Goal: Task Accomplishment & Management: Use online tool/utility

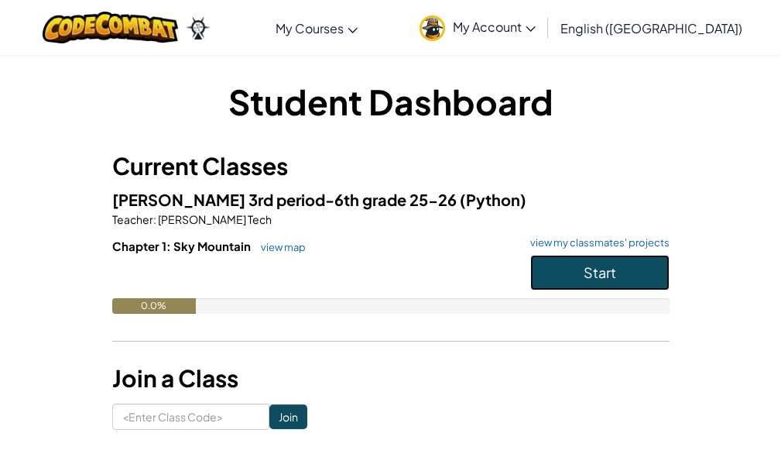
click at [564, 260] on button "Start" at bounding box center [599, 273] width 139 height 36
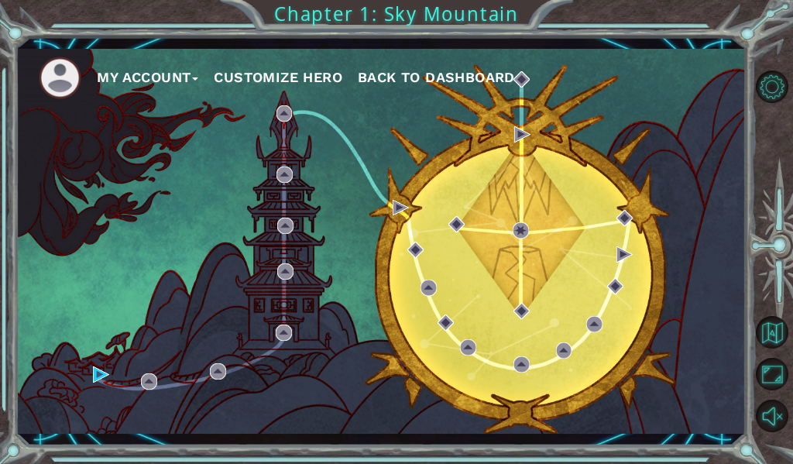
click at [458, 257] on div "My Account Customize Hero Back to Dashboard" at bounding box center [379, 241] width 729 height 385
click at [271, 325] on div "My Account Customize Hero Back to Dashboard" at bounding box center [379, 241] width 729 height 385
click at [307, 80] on button "Customize Hero" at bounding box center [278, 77] width 129 height 23
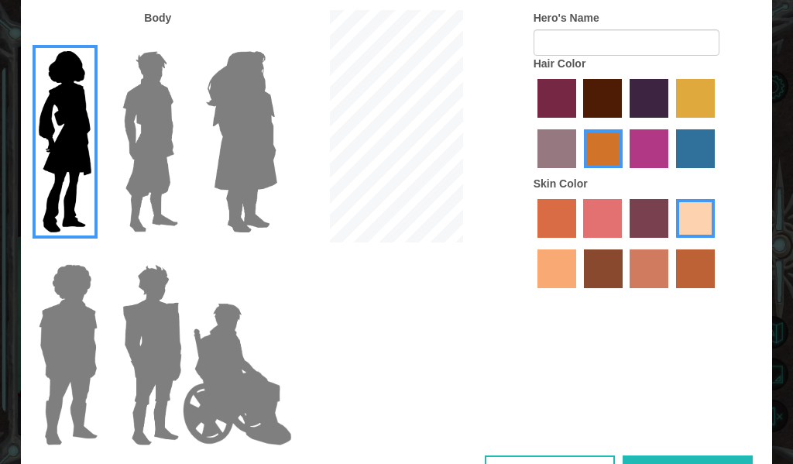
click at [245, 136] on img at bounding box center [242, 142] width 84 height 194
click at [259, 41] on input "Hero Amethyst" at bounding box center [259, 41] width 0 height 0
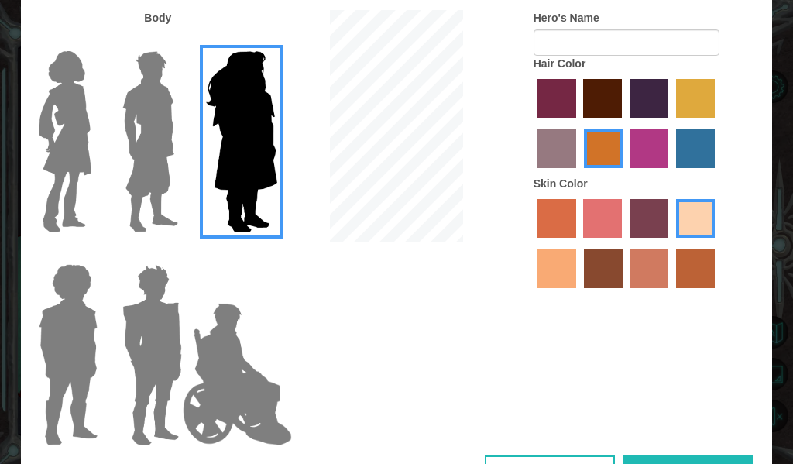
click at [250, 371] on img at bounding box center [238, 374] width 122 height 155
click at [259, 254] on input "Hero Jamie" at bounding box center [259, 254] width 0 height 0
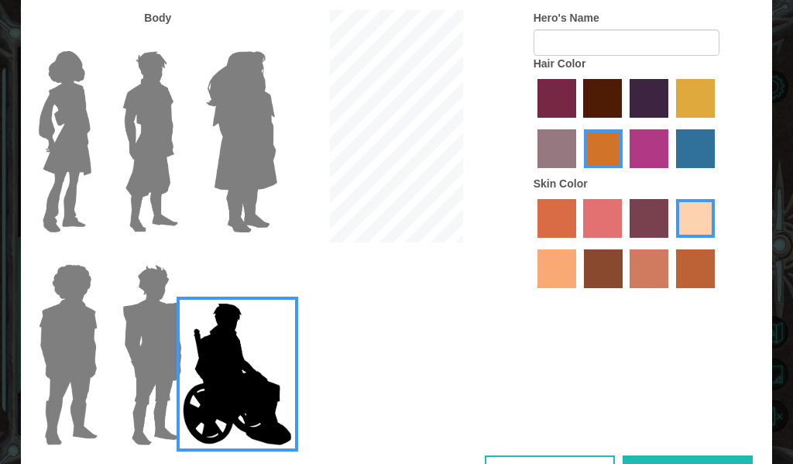
click at [139, 350] on img at bounding box center [152, 355] width 72 height 194
click at [177, 254] on input "Hero Garnet" at bounding box center [177, 254] width 0 height 0
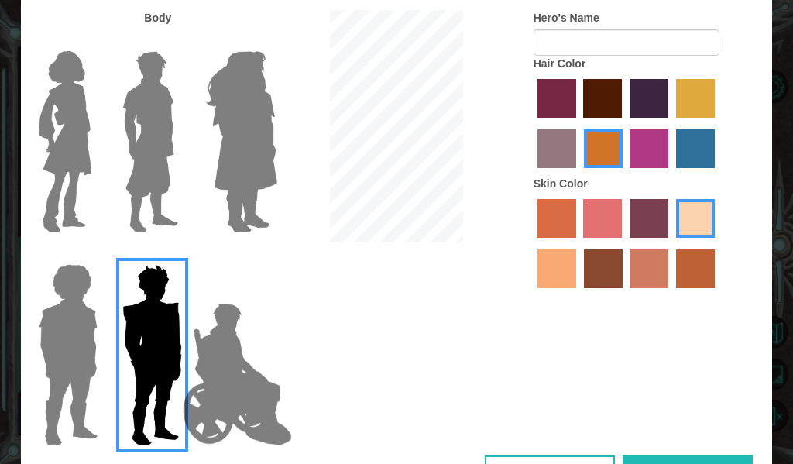
click at [87, 341] on img at bounding box center [68, 355] width 71 height 194
click at [93, 254] on input "Hero Steven" at bounding box center [93, 254] width 0 height 0
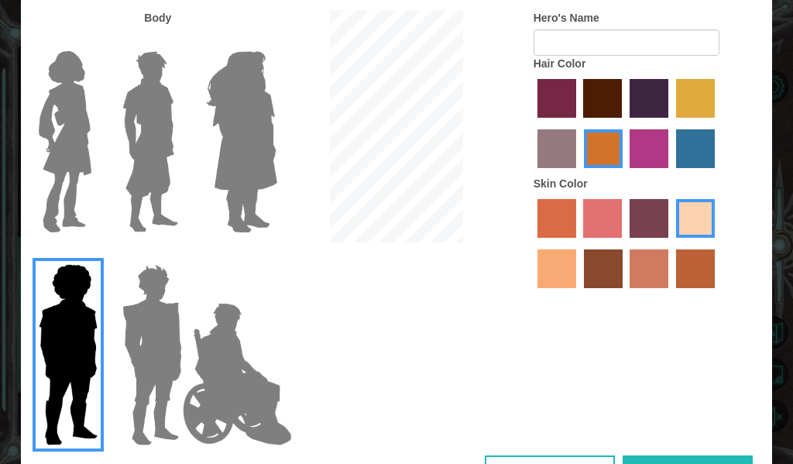
click at [83, 105] on img at bounding box center [65, 142] width 65 height 194
click at [93, 41] on input "Hero Connie" at bounding box center [93, 41] width 0 height 0
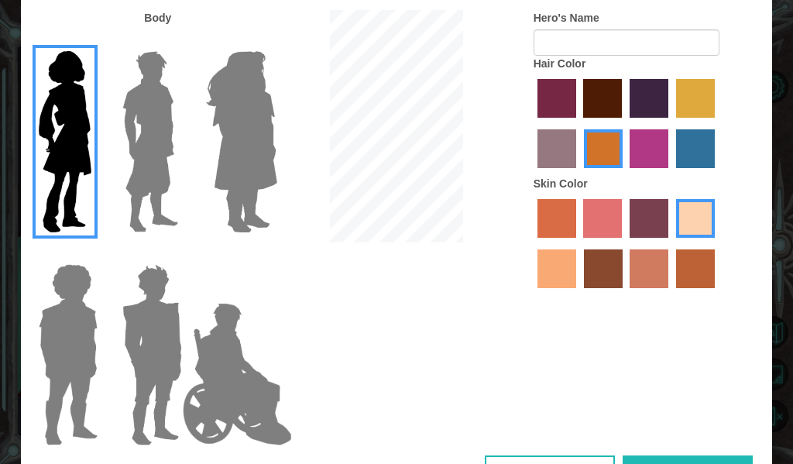
click at [598, 96] on label "maroon hair color" at bounding box center [602, 98] width 39 height 39
click at [578, 123] on input "maroon hair color" at bounding box center [578, 123] width 0 height 0
click at [570, 266] on label "tacao skin color" at bounding box center [556, 268] width 39 height 39
click at [717, 243] on input "tacao skin color" at bounding box center [717, 243] width 0 height 0
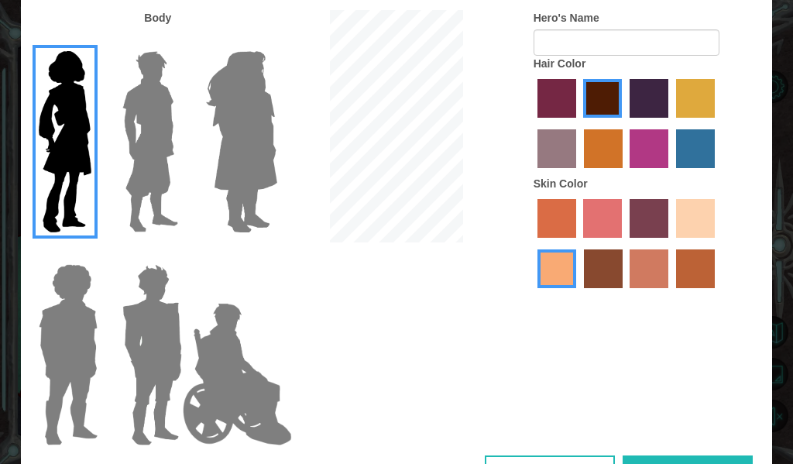
click at [724, 456] on button "Done" at bounding box center [688, 472] width 130 height 35
type input "livieeee"
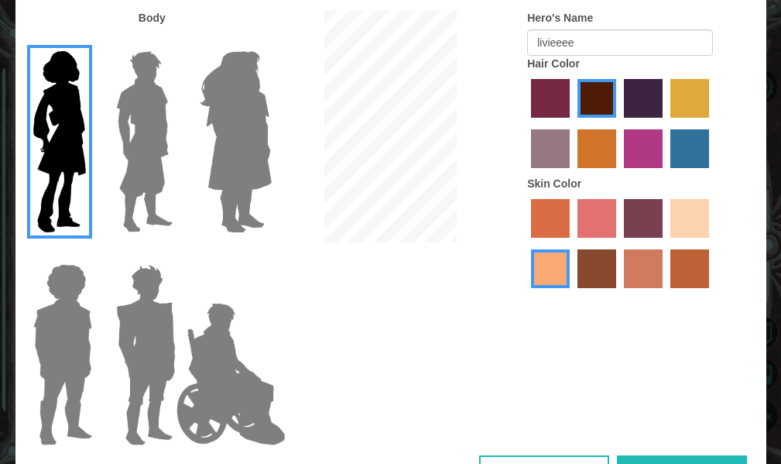
click at [697, 455] on button "Done" at bounding box center [682, 472] width 130 height 35
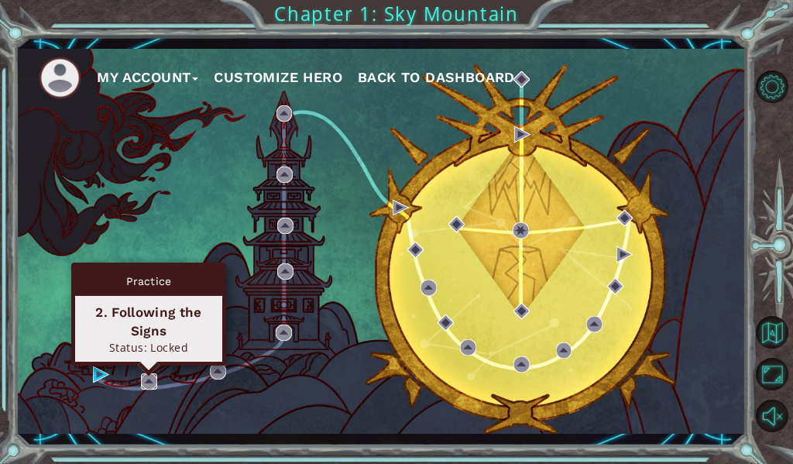
click at [153, 389] on img at bounding box center [149, 381] width 16 height 16
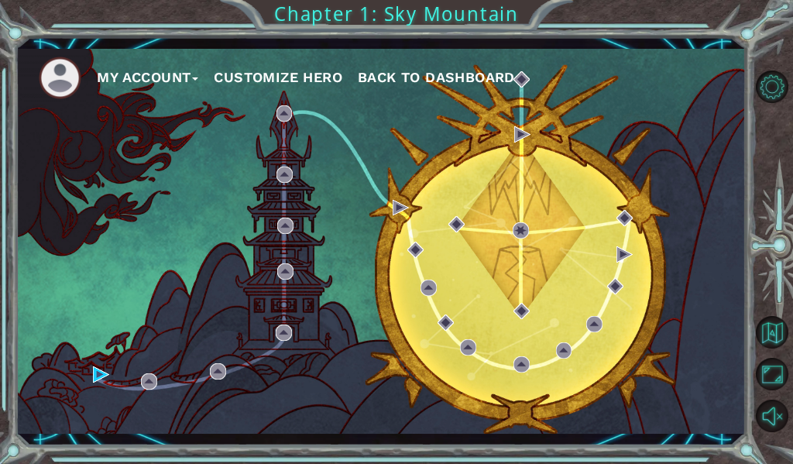
click at [393, 197] on div "My Account Customize Hero Back to Dashboard" at bounding box center [379, 241] width 729 height 385
click at [463, 235] on div "My Account Customize Hero Back to Dashboard" at bounding box center [379, 241] width 729 height 385
drag, startPoint x: 463, startPoint y: 235, endPoint x: 513, endPoint y: 243, distance: 51.0
click at [497, 242] on div "My Account Customize Hero Back to Dashboard" at bounding box center [379, 241] width 729 height 385
click at [518, 243] on div "My Account Customize Hero Back to Dashboard" at bounding box center [379, 241] width 729 height 385
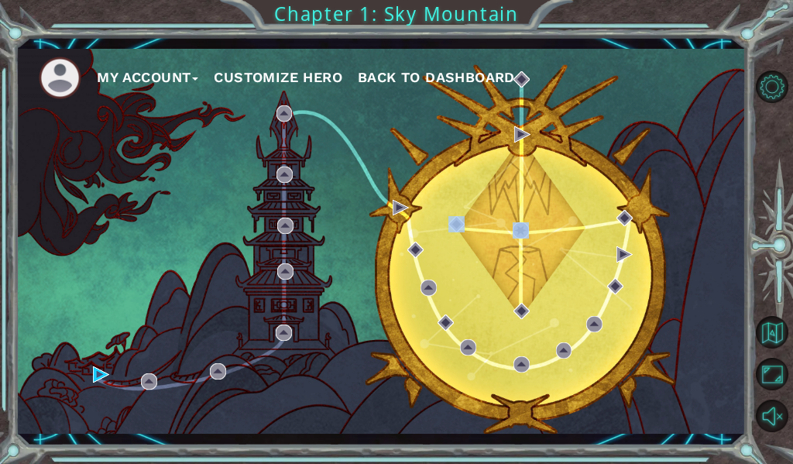
click at [518, 243] on div "My Account Customize Hero Back to Dashboard" at bounding box center [379, 241] width 729 height 385
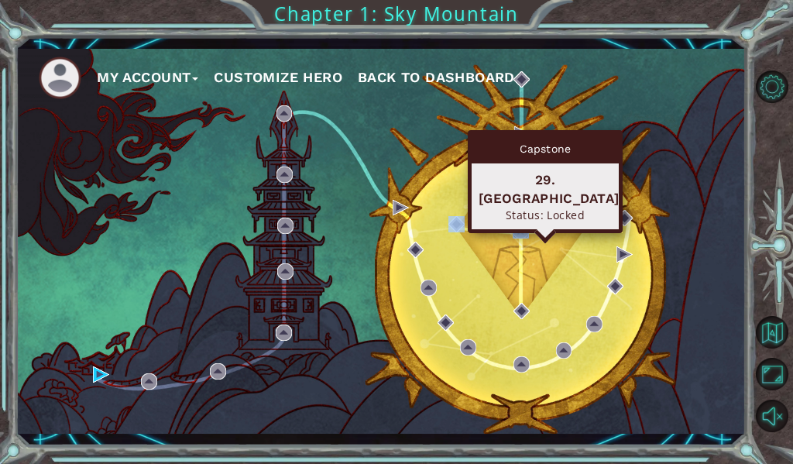
click at [523, 225] on img at bounding box center [521, 230] width 16 height 16
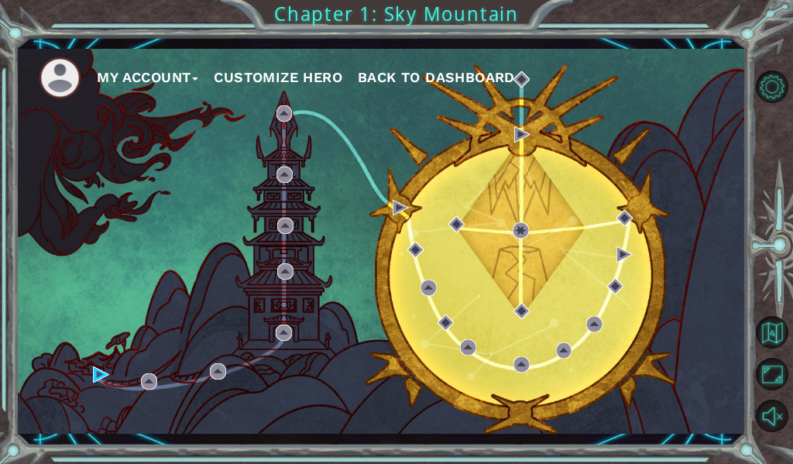
click at [673, 187] on div "My Account Customize Hero Back to Dashboard" at bounding box center [379, 241] width 729 height 385
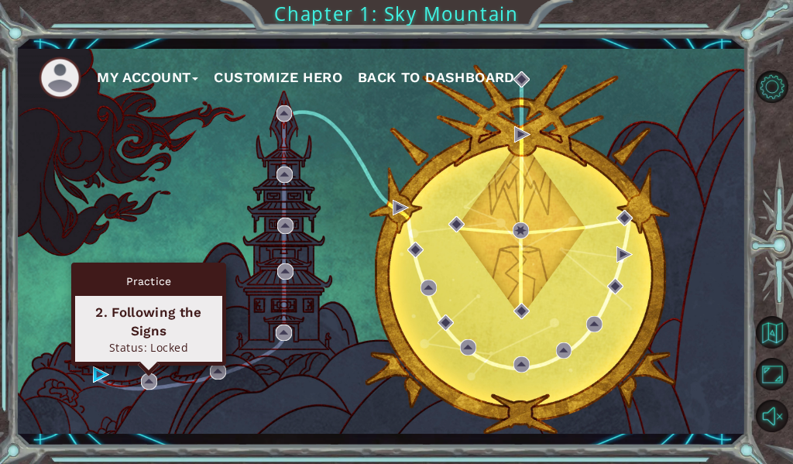
click at [147, 365] on div "Practice 2. Following the Signs Status: Locked" at bounding box center [148, 313] width 155 height 103
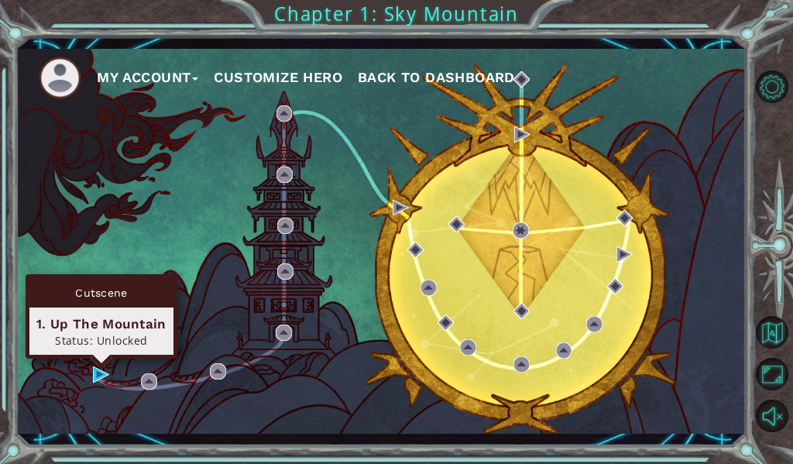
click at [102, 359] on div "Cutscene 1. Up The Mountain Status: Unlocked" at bounding box center [102, 316] width 152 height 84
click at [108, 336] on div "Status: Unlocked" at bounding box center [101, 340] width 130 height 15
click at [113, 282] on div "Cutscene" at bounding box center [101, 292] width 144 height 29
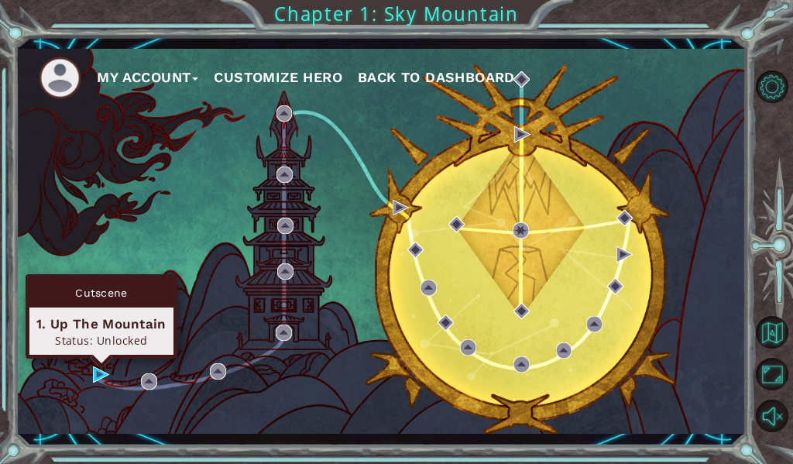
click at [113, 282] on div "Cutscene" at bounding box center [101, 292] width 144 height 29
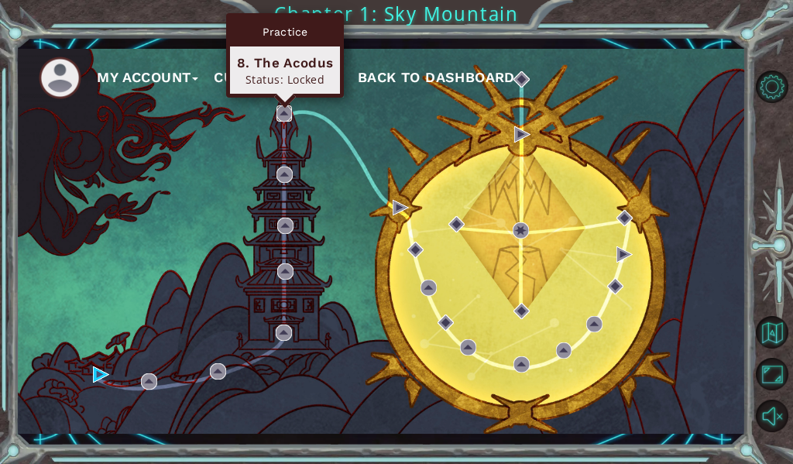
click at [284, 117] on img at bounding box center [284, 113] width 16 height 16
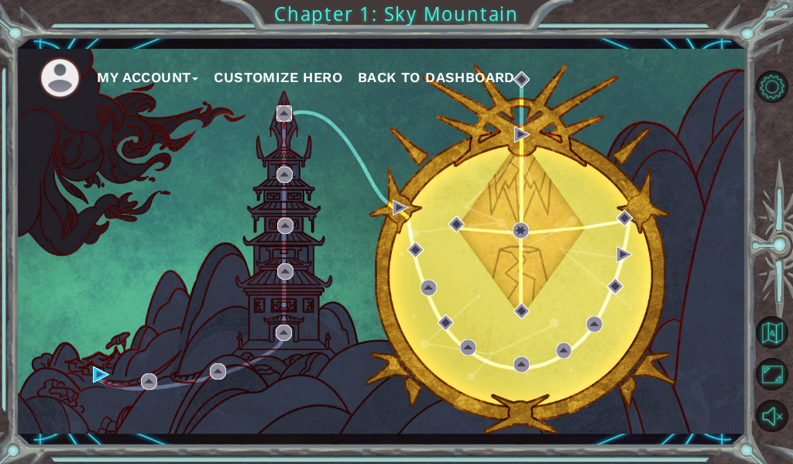
click at [284, 117] on img at bounding box center [284, 113] width 16 height 16
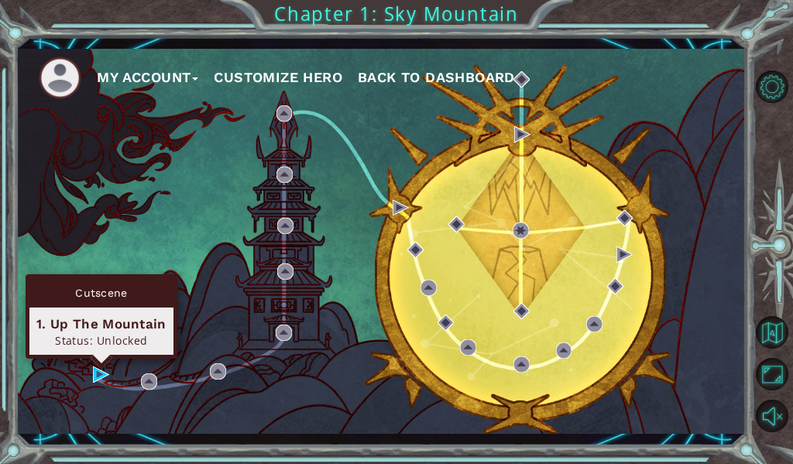
click at [118, 289] on div "Cutscene" at bounding box center [101, 292] width 144 height 29
click at [118, 316] on div "1. Up The Mountain" at bounding box center [101, 323] width 130 height 19
click at [118, 338] on div "Status: Unlocked" at bounding box center [101, 340] width 130 height 15
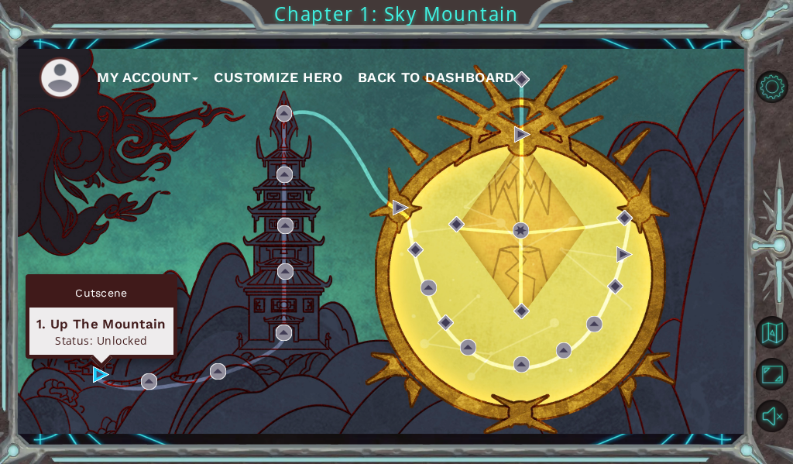
click at [118, 338] on div "Status: Unlocked" at bounding box center [101, 340] width 130 height 15
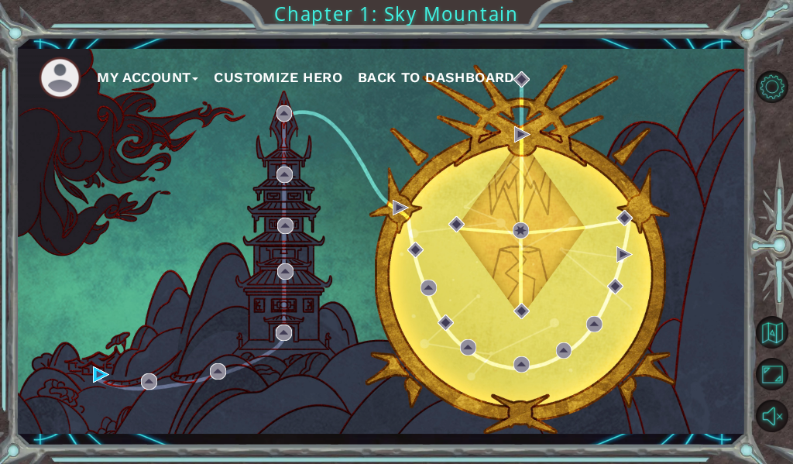
drag, startPoint x: 91, startPoint y: 365, endPoint x: 116, endPoint y: 374, distance: 27.2
click at [112, 374] on div "My Account Customize Hero Back to Dashboard" at bounding box center [379, 241] width 729 height 385
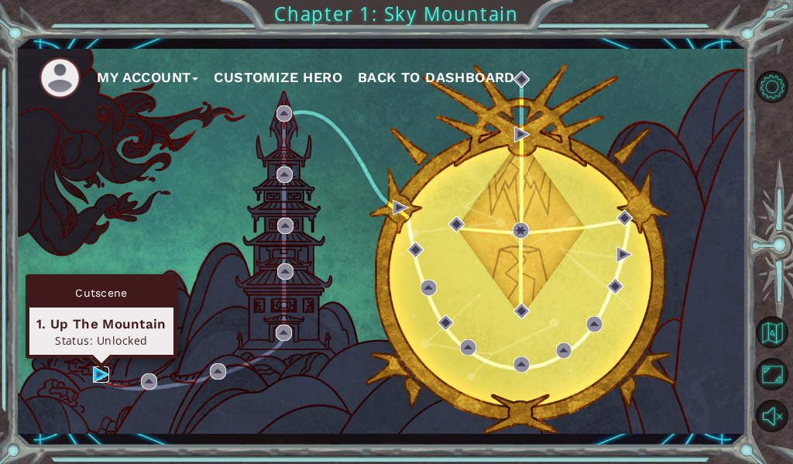
click at [102, 372] on img at bounding box center [101, 374] width 16 height 16
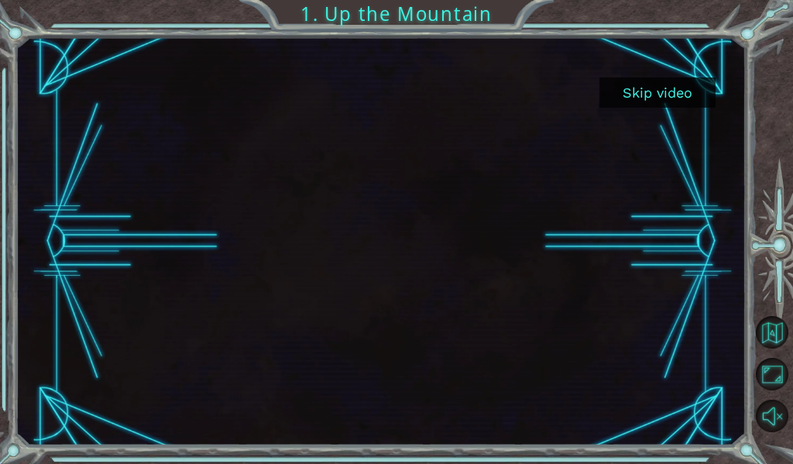
click at [649, 84] on button "Skip video" at bounding box center [657, 92] width 116 height 30
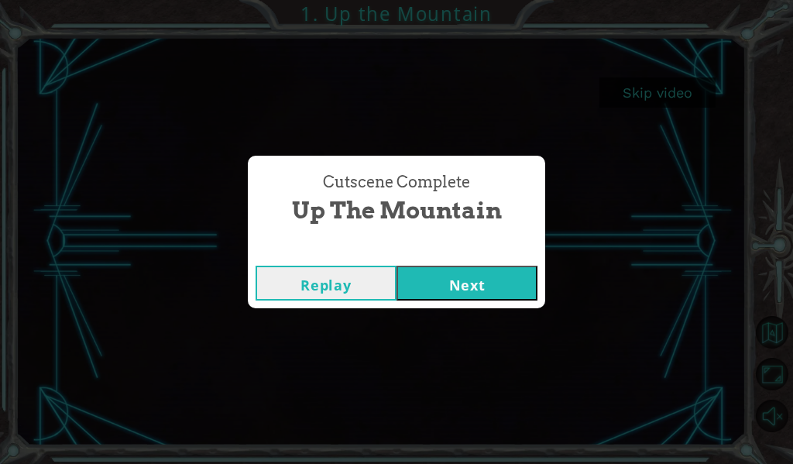
click at [499, 280] on button "Next" at bounding box center [466, 283] width 141 height 35
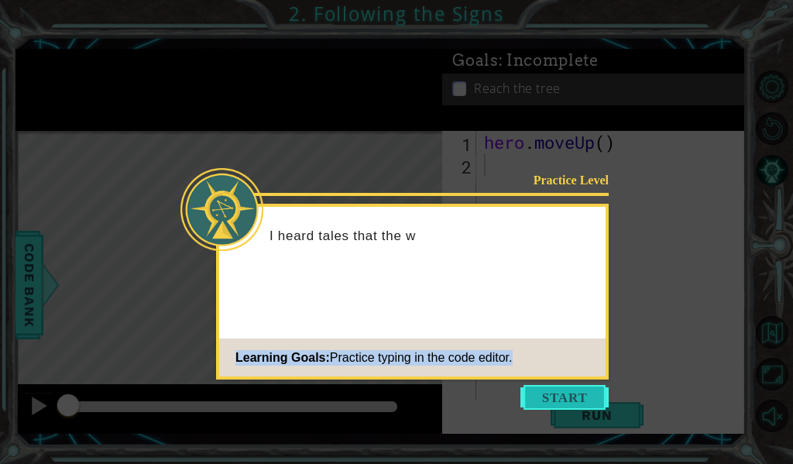
drag, startPoint x: 561, startPoint y: 368, endPoint x: 554, endPoint y: 403, distance: 35.5
click at [554, 376] on footer "Learning Goals: Practice typing in the code editor." at bounding box center [412, 357] width 386 height 38
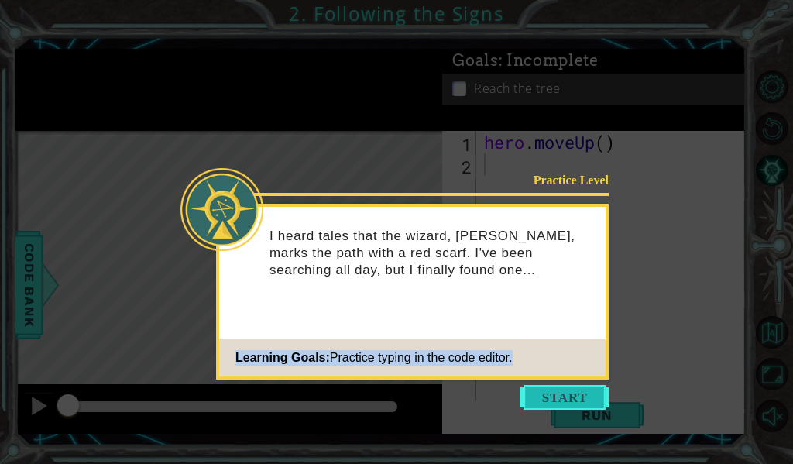
click at [550, 390] on button "Start" at bounding box center [564, 397] width 88 height 25
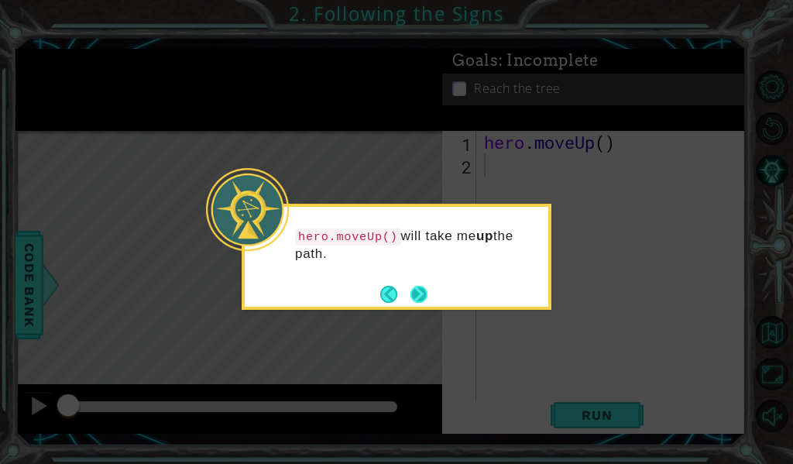
click at [419, 290] on button "Next" at bounding box center [418, 294] width 17 height 17
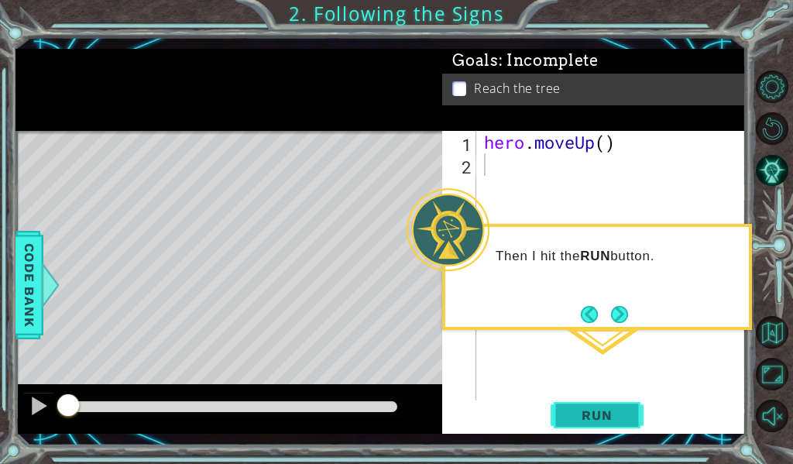
click at [602, 407] on span "Run" at bounding box center [596, 414] width 61 height 15
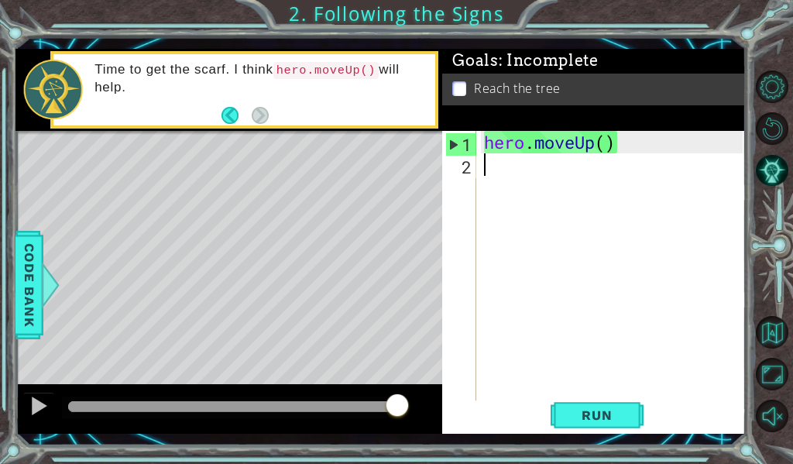
click at [301, 63] on code "hero.moveUp()" at bounding box center [326, 70] width 106 height 17
click at [436, 337] on div "Level Map" at bounding box center [372, 359] width 715 height 456
click at [627, 413] on span "Run" at bounding box center [596, 414] width 61 height 15
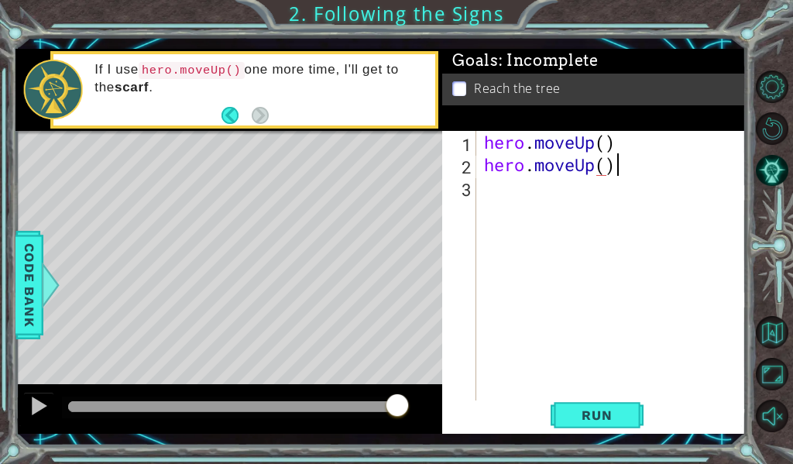
scroll to position [0, 5]
type textarea "hero.moveUp()"
click at [588, 415] on span "Run" at bounding box center [596, 414] width 61 height 15
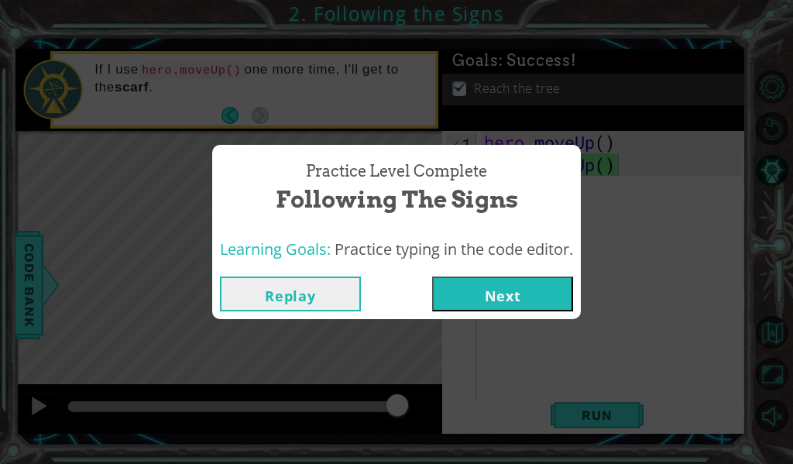
click at [482, 289] on button "Next" at bounding box center [502, 293] width 141 height 35
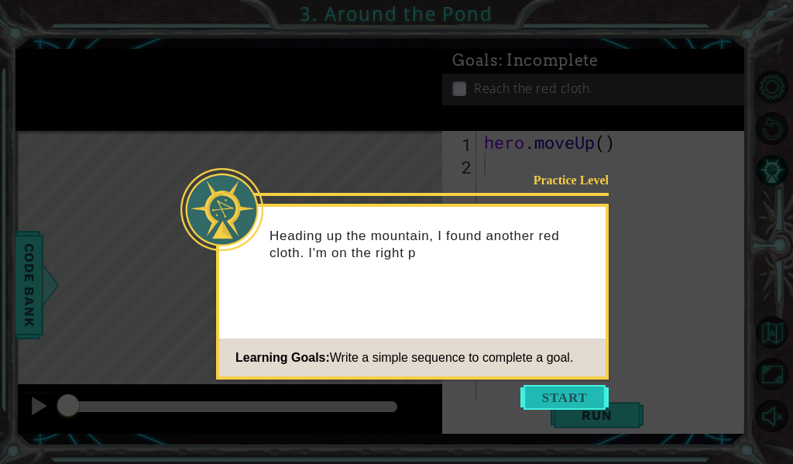
click at [582, 407] on button "Start" at bounding box center [564, 397] width 88 height 25
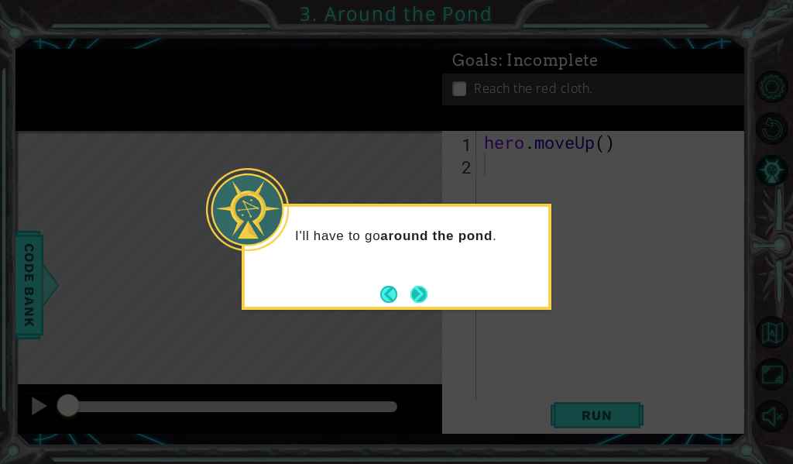
click at [414, 296] on button "Next" at bounding box center [418, 294] width 17 height 17
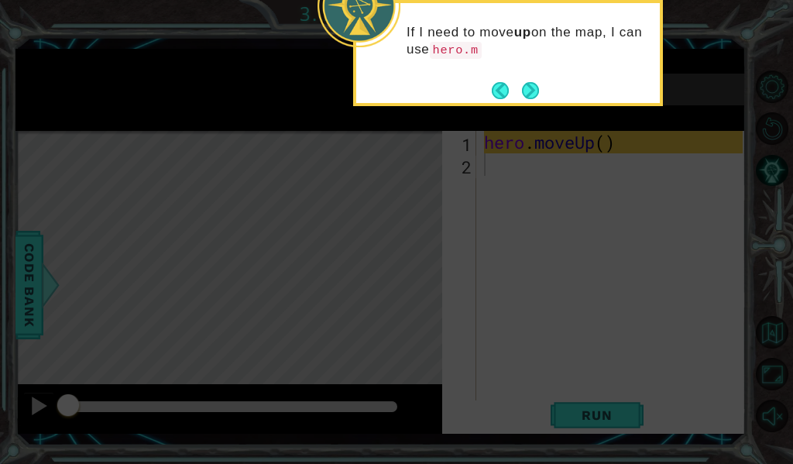
click at [530, 79] on footer at bounding box center [515, 90] width 47 height 23
click at [527, 87] on button "Next" at bounding box center [530, 90] width 17 height 17
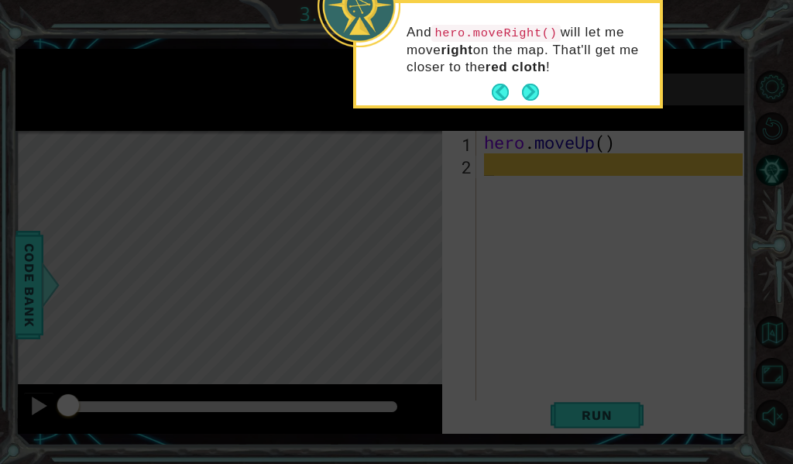
click at [551, 87] on div "And hero.moveRight() will let me move right on the map. That'll get me closer t…" at bounding box center [508, 54] width 304 height 102
click at [519, 90] on footer at bounding box center [515, 92] width 47 height 23
click at [528, 88] on button "Next" at bounding box center [530, 92] width 17 height 17
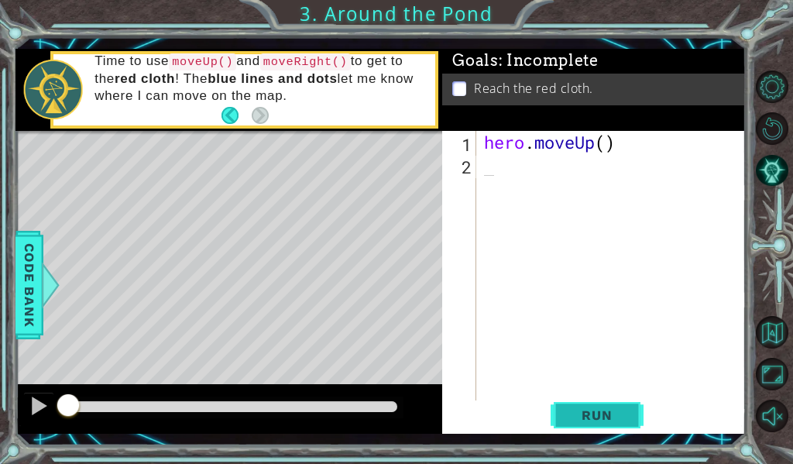
click at [604, 413] on span "Run" at bounding box center [596, 414] width 61 height 15
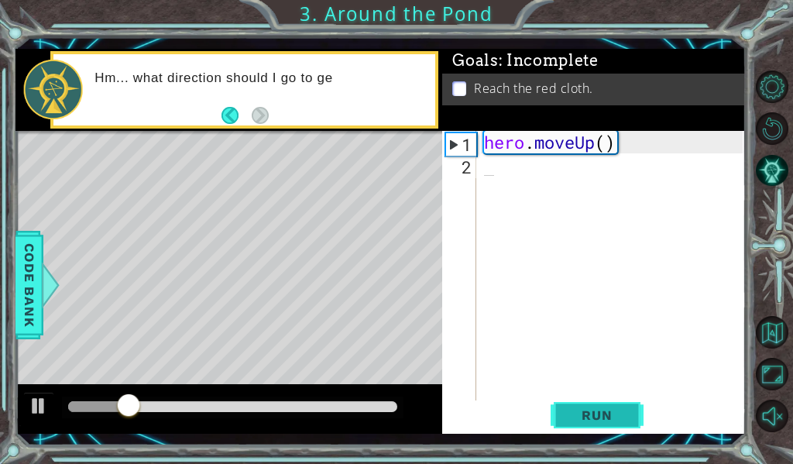
click at [604, 408] on span "Run" at bounding box center [596, 414] width 61 height 15
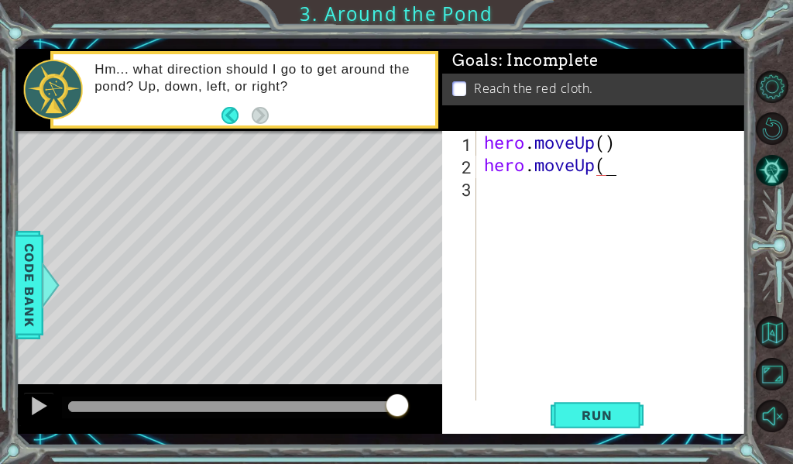
scroll to position [0, 5]
click at [597, 428] on button "Run" at bounding box center [597, 415] width 93 height 30
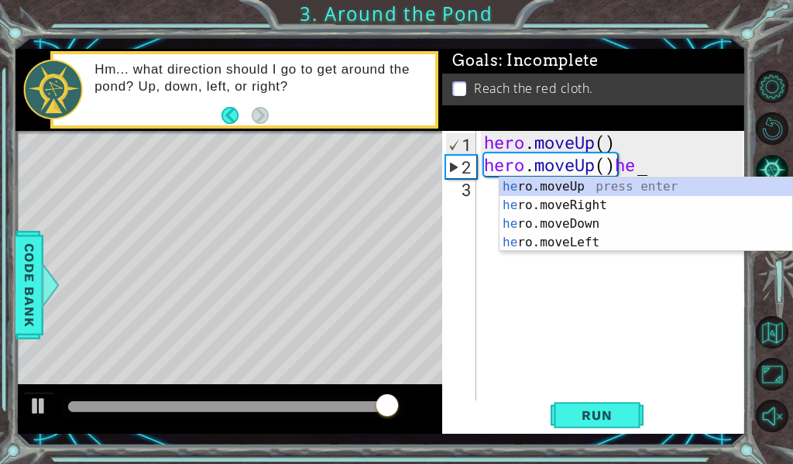
scroll to position [0, 7]
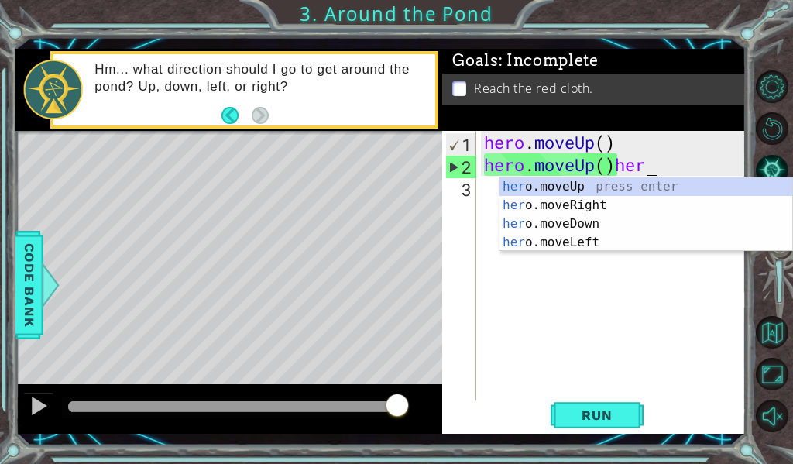
type textarea "hero.moveUp()h"
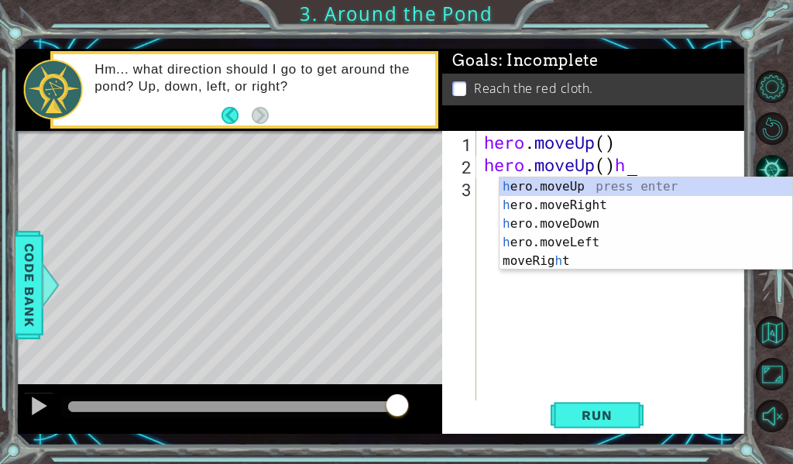
scroll to position [0, 5]
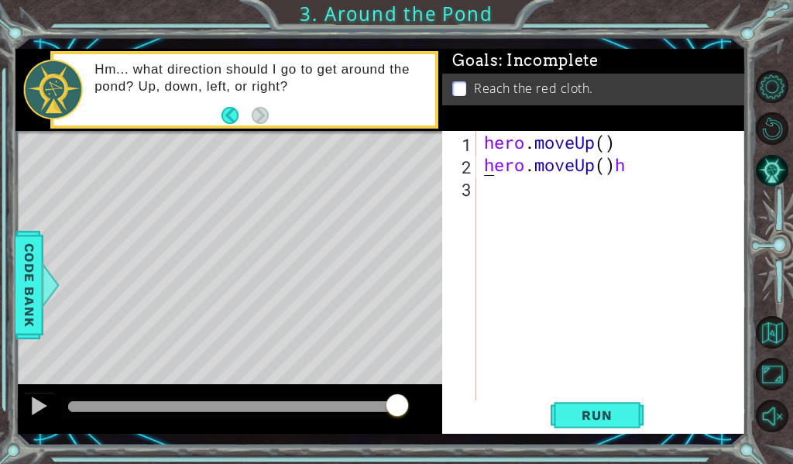
click at [490, 194] on div "hero . moveUp ( ) hero . moveUp ( ) h" at bounding box center [615, 288] width 269 height 314
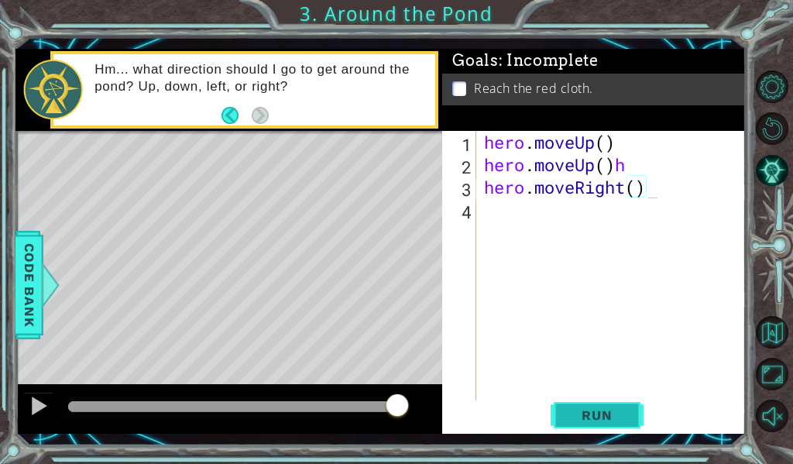
click at [633, 417] on button "Run" at bounding box center [597, 415] width 93 height 30
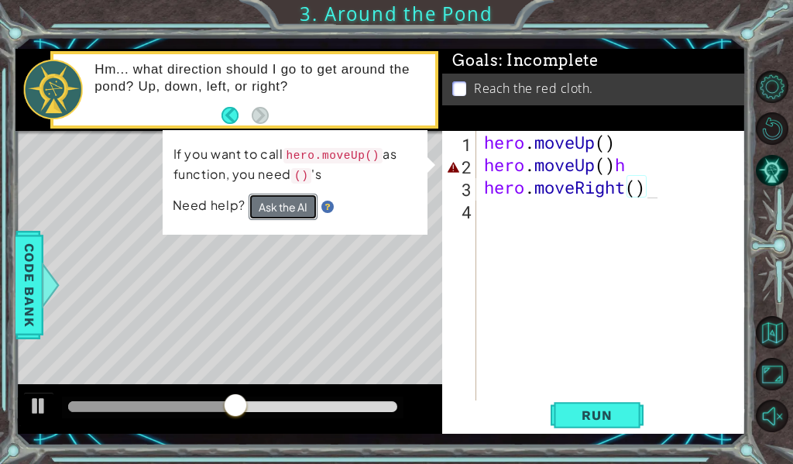
click at [300, 217] on button "Ask the AI" at bounding box center [283, 207] width 69 height 26
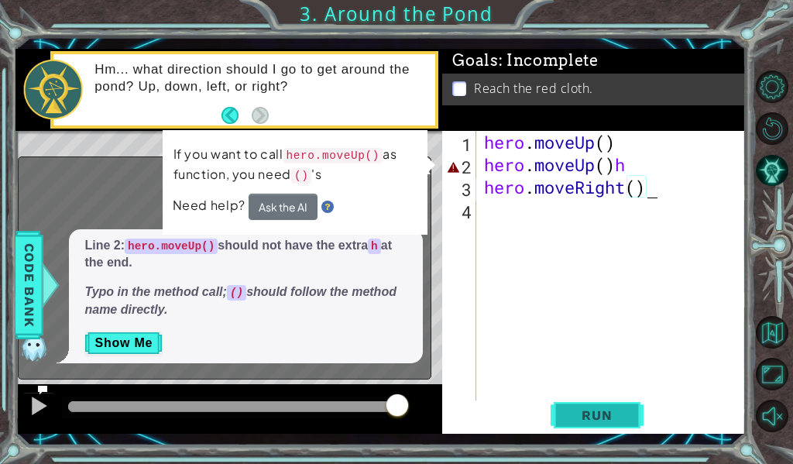
click at [607, 420] on span "Run" at bounding box center [596, 414] width 61 height 15
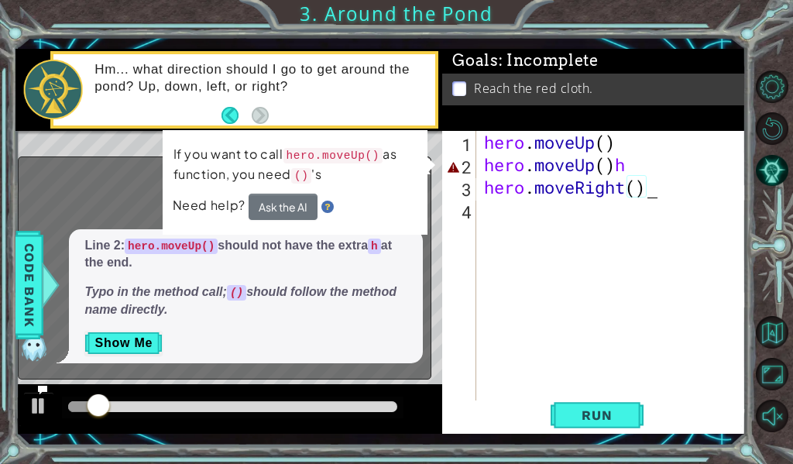
click at [660, 171] on div "hero . moveUp ( ) hero . moveUp ( ) h hero . moveRight ( )" at bounding box center [615, 288] width 269 height 314
click at [647, 164] on div "hero . moveUp ( ) hero . moveUp ( ) h hero . moveRight ( )" at bounding box center [615, 288] width 269 height 314
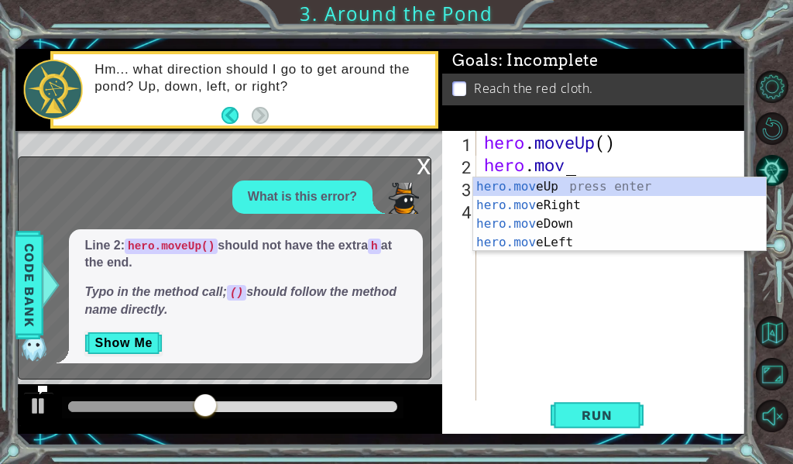
scroll to position [0, 2]
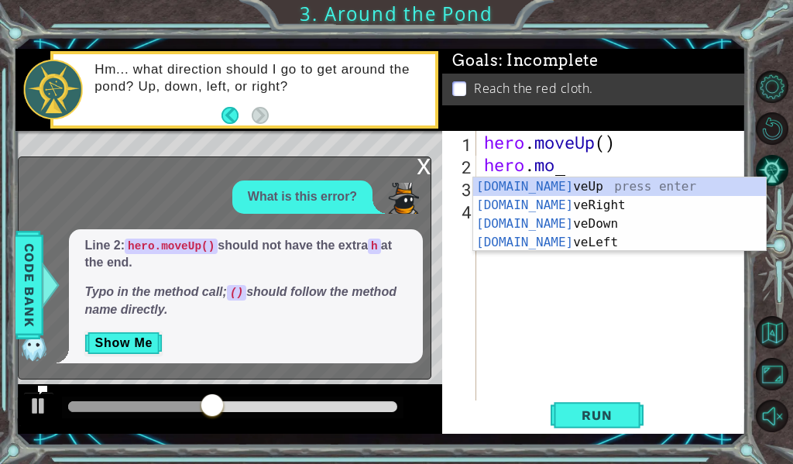
type textarea "hero.m"
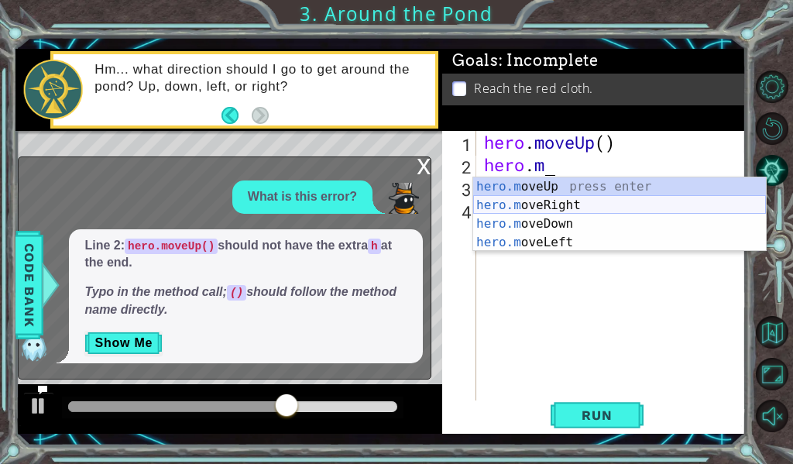
click at [601, 204] on div "hero.m oveUp press enter hero.m oveRight press enter hero.m oveDown press enter…" at bounding box center [619, 233] width 293 height 112
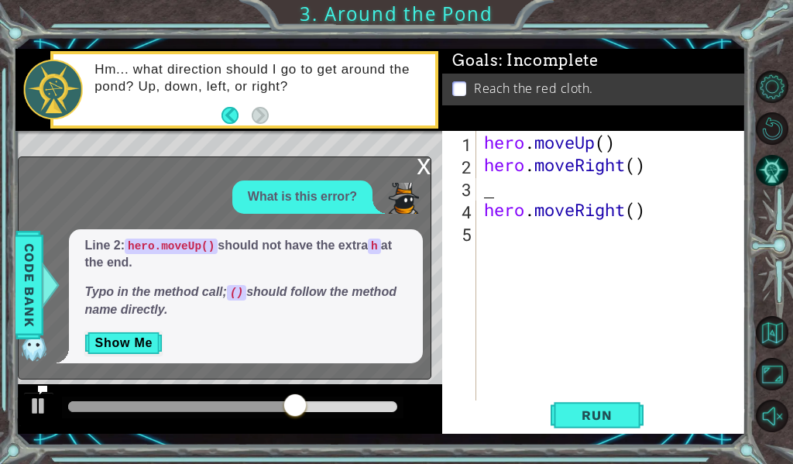
scroll to position [0, 0]
click at [612, 416] on span "Run" at bounding box center [596, 414] width 61 height 15
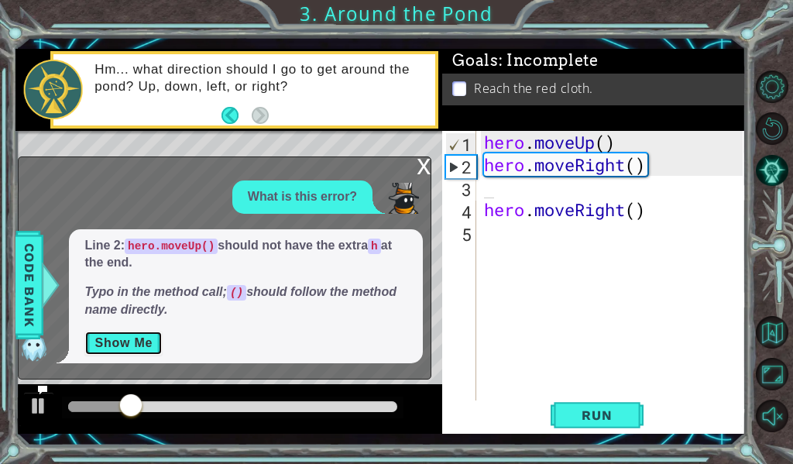
click at [150, 341] on button "Show Me" at bounding box center [123, 343] width 78 height 25
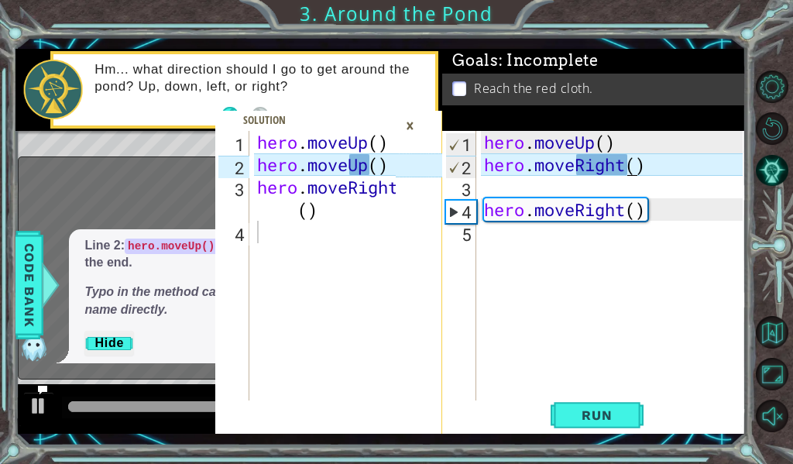
click at [627, 167] on div "hero . moveUp ( ) hero . moveRight ( ) hero . moveRight ( )" at bounding box center [615, 288] width 269 height 314
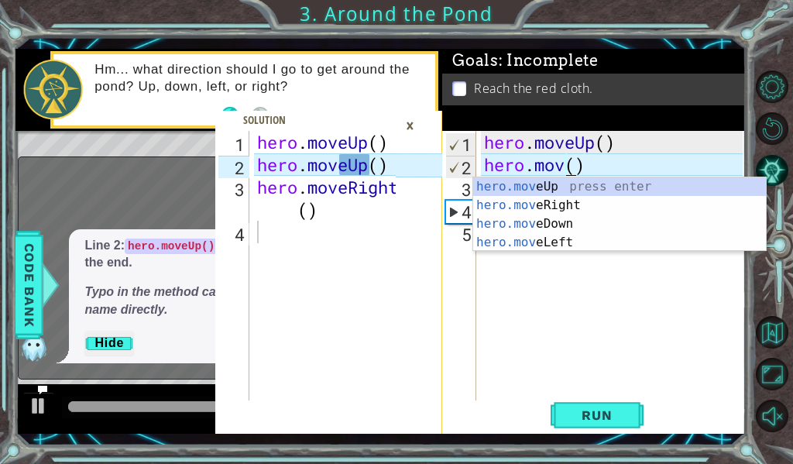
type textarea "hero.mo()"
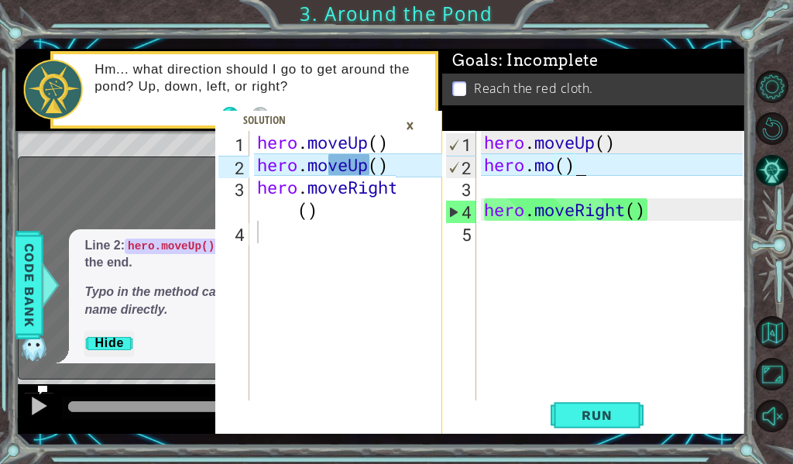
click at [597, 175] on div "hero . moveUp ( ) hero . mo ( ) hero . moveRight ( )" at bounding box center [615, 288] width 269 height 314
click at [596, 190] on div "hero . moveUp ( ) hero . mo ( ) hero . moveRight ( )" at bounding box center [615, 288] width 269 height 314
click at [660, 218] on div "hero . moveUp ( ) hero . mo ( ) hero . moveRight ( )" at bounding box center [615, 288] width 269 height 314
type textarea "hero.moveRight()"
click at [526, 177] on div "hero . moveUp ( ) hero . mo ( ) hero . moveRight ( )" at bounding box center [615, 288] width 269 height 314
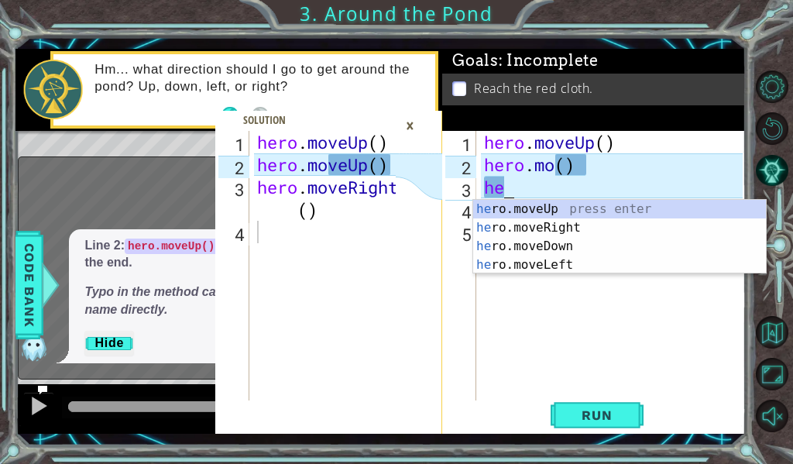
type textarea "her"
click at [526, 221] on div "her o.moveUp press enter her o.moveRight press enter her o.moveDown press enter…" at bounding box center [619, 256] width 293 height 112
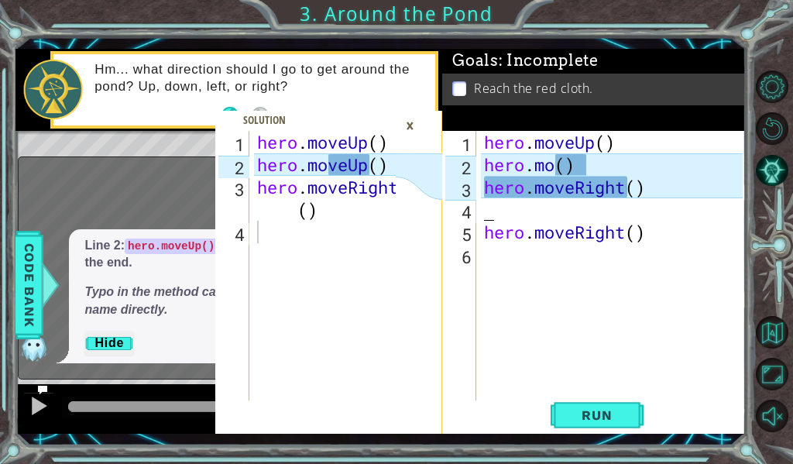
scroll to position [0, 0]
click at [604, 421] on span "Run" at bounding box center [596, 414] width 61 height 15
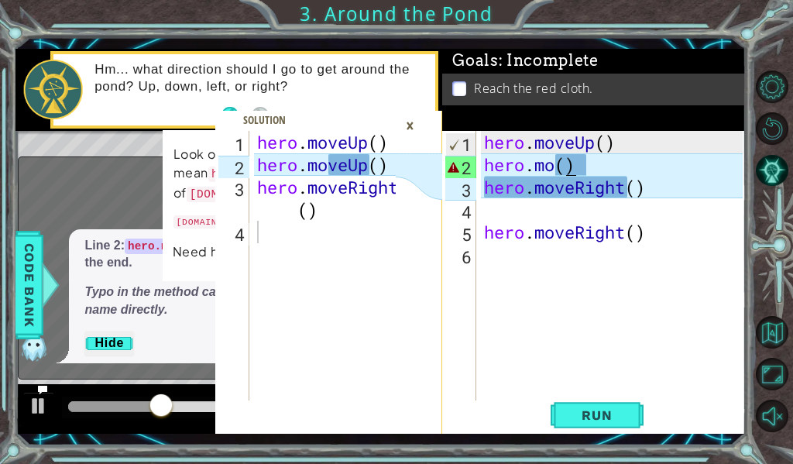
click at [561, 164] on div "hero . moveUp ( ) hero . mo ( ) hero . moveRight ( ) hero . moveRight ( )" at bounding box center [615, 288] width 269 height 314
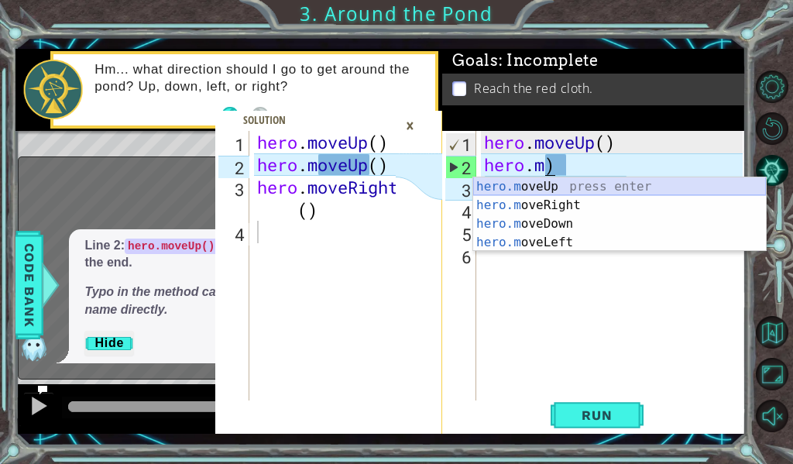
click at [561, 184] on div "hero.m oveUp press enter hero.m oveRight press enter hero.m oveDown press enter…" at bounding box center [619, 233] width 293 height 112
type textarea "hero.moveUp()"
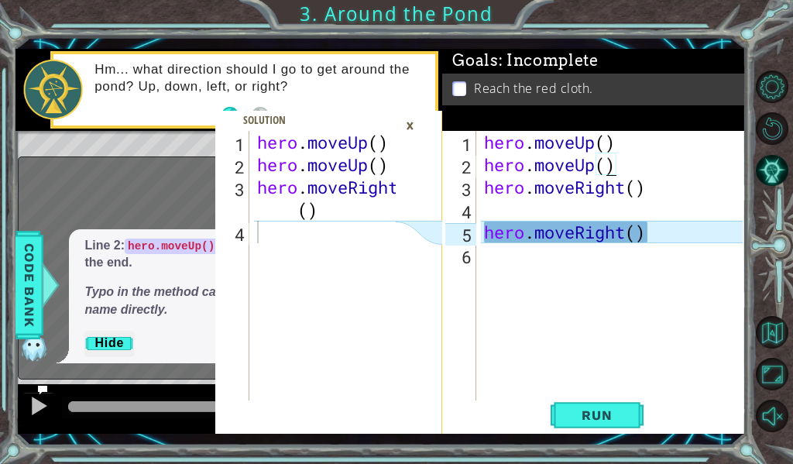
click at [500, 205] on div "hero . moveUp ( ) hero . moveUp ( ) hero . moveRight ( ) hero . moveRight ( )" at bounding box center [615, 288] width 269 height 314
click at [623, 411] on span "Run" at bounding box center [596, 414] width 61 height 15
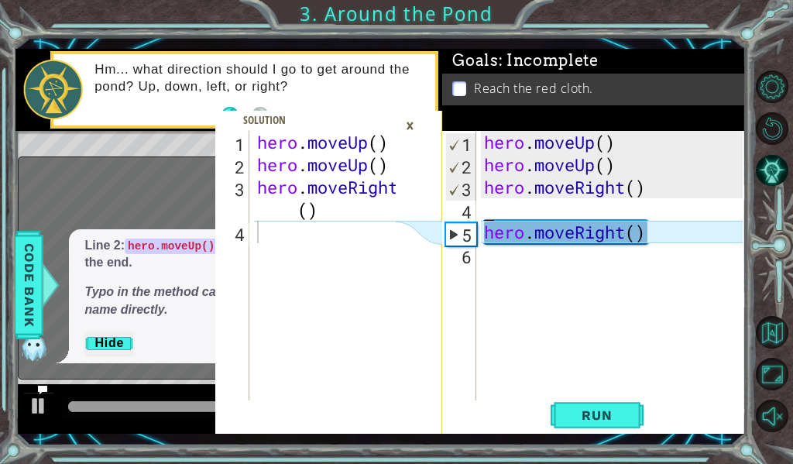
click at [516, 211] on div "hero . moveUp ( ) hero . moveUp ( ) hero . moveRight ( ) hero . moveRight ( )" at bounding box center [615, 288] width 269 height 314
type textarea "h"
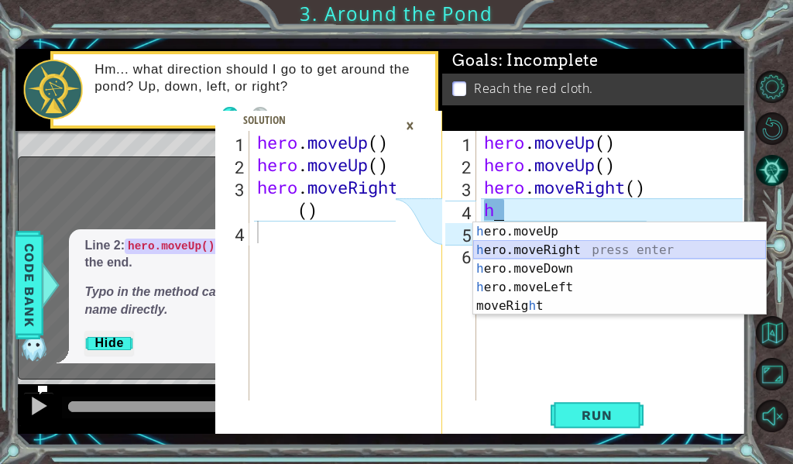
drag, startPoint x: 523, startPoint y: 253, endPoint x: 538, endPoint y: 247, distance: 16.7
click at [527, 253] on div "h ero.moveUp press enter h ero.moveRight press enter h ero.moveDown press enter…" at bounding box center [619, 287] width 293 height 130
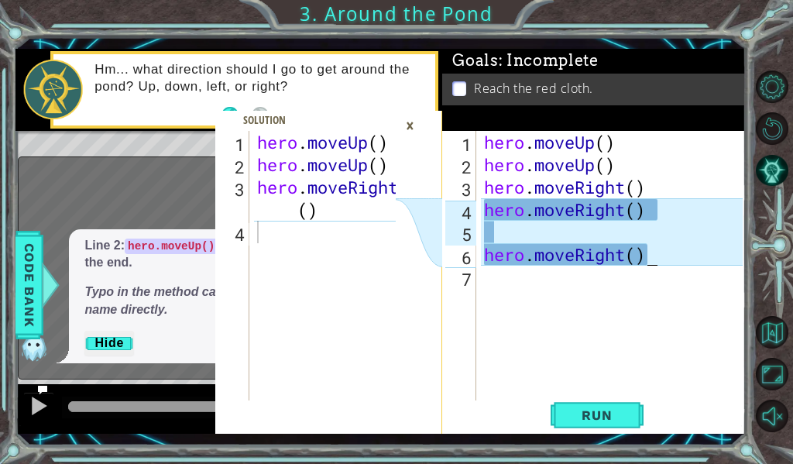
click at [667, 253] on div "hero . moveUp ( ) hero . moveUp ( ) hero . moveRight ( ) hero . moveRight ( ) h…" at bounding box center [615, 288] width 269 height 314
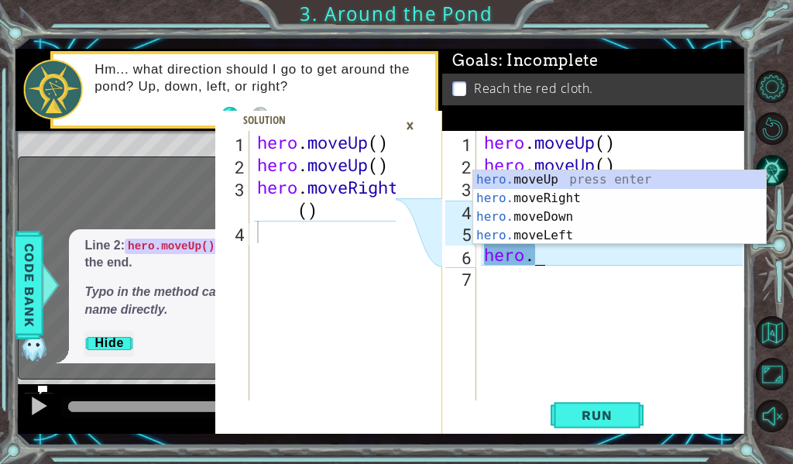
type textarea "h"
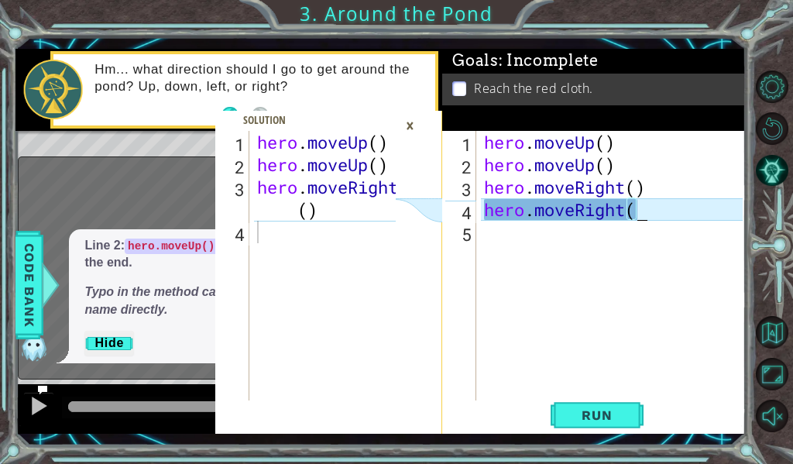
type textarea "hero.moveRi"
click at [601, 249] on div "hero . moveUp ( ) hero . moveUp ( ) hero . moveRight ( ) hero . moveRi" at bounding box center [615, 288] width 269 height 314
click at [607, 212] on div "hero . moveUp ( ) hero . moveUp ( ) hero . moveRight ( ) hero . moveRi" at bounding box center [615, 288] width 269 height 314
type textarea "hero.moveRi"
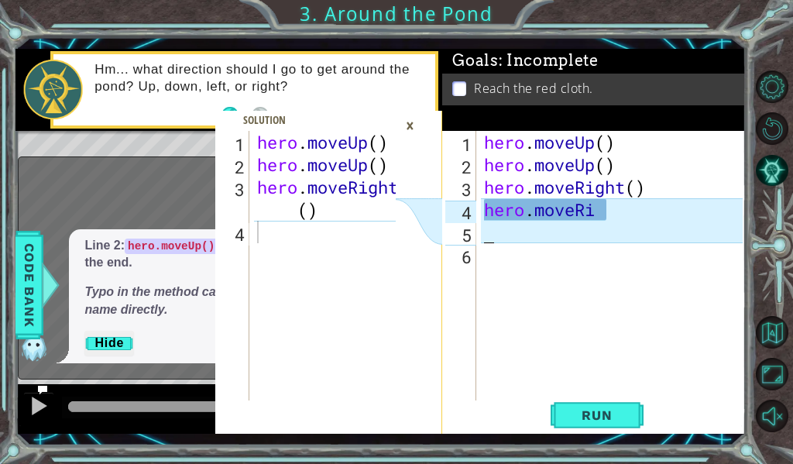
click at [602, 218] on div "hero . moveUp ( ) hero . moveUp ( ) hero . moveRight ( ) hero . moveRi" at bounding box center [615, 288] width 269 height 314
click at [602, 199] on div "hero . moveUp ( ) hero . moveUp ( ) hero . moveRight ( ) hero . moveRi" at bounding box center [615, 288] width 269 height 314
click at [594, 206] on div "hero . moveUp ( ) hero . moveUp ( ) hero . moveRight ( ) hero . moveRi" at bounding box center [615, 288] width 269 height 314
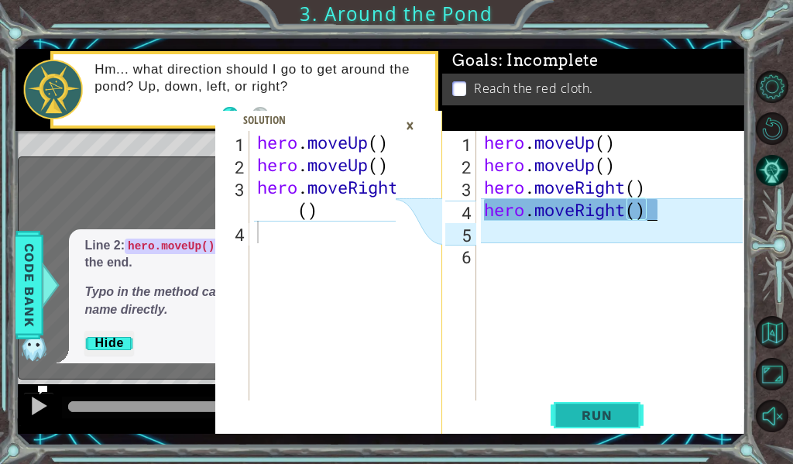
type textarea "hero.moveRight()"
click at [581, 413] on span "Run" at bounding box center [596, 414] width 61 height 15
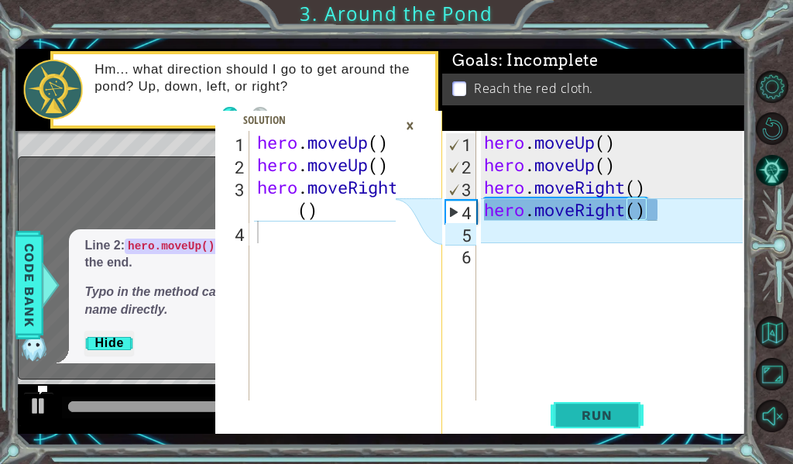
click at [592, 407] on span "Run" at bounding box center [596, 414] width 61 height 15
click at [624, 403] on button "Run" at bounding box center [597, 415] width 93 height 30
click at [587, 401] on button "Run" at bounding box center [597, 415] width 93 height 30
click at [673, 15] on div "1 2 3 4 hero . moveUp ( ) hero . moveUp ( ) hero . moveRight ( ) הההההההההההההה…" at bounding box center [396, 232] width 793 height 464
click at [599, 415] on span "Run" at bounding box center [596, 414] width 61 height 15
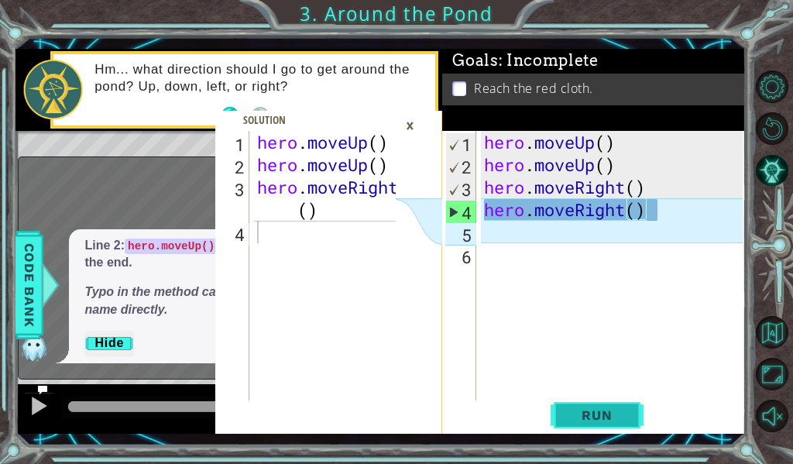
click at [603, 424] on button "Run" at bounding box center [597, 415] width 93 height 30
drag, startPoint x: 758, startPoint y: 43, endPoint x: 792, endPoint y: 28, distance: 37.1
click at [792, 28] on div "1 2 3 4 hero . moveUp ( ) hero . moveUp ( ) hero . moveRight ( ) הההההההההההההה…" at bounding box center [396, 232] width 793 height 464
drag, startPoint x: 787, startPoint y: 22, endPoint x: 287, endPoint y: 11, distance: 500.3
click at [287, 11] on div "1 2 3 4 hero . moveUp ( ) hero . moveUp ( ) hero . moveRight ( ) הההההההההההההה…" at bounding box center [396, 232] width 793 height 464
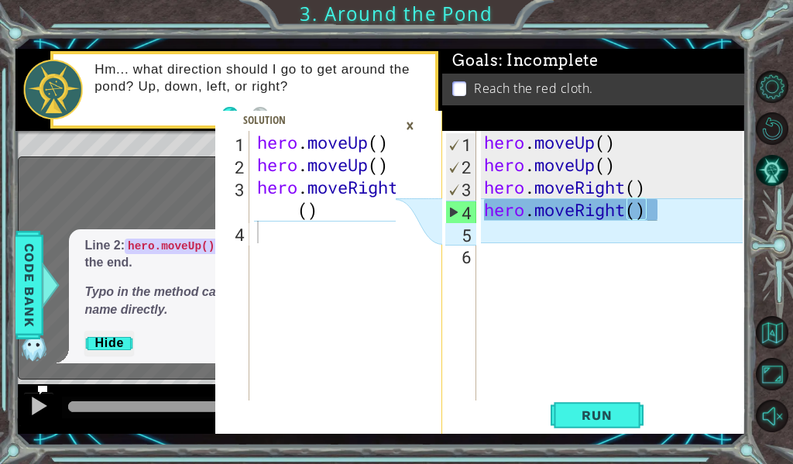
click at [287, 11] on div "1 2 3 4 hero . moveUp ( ) hero . moveUp ( ) hero . moveRight ( ) הההההההההההההה…" at bounding box center [396, 232] width 793 height 464
click at [127, 90] on p "Hm... what direction should I go to get around the pond? Up, down, left, or rig…" at bounding box center [258, 78] width 329 height 34
